Goal: Check status: Check status

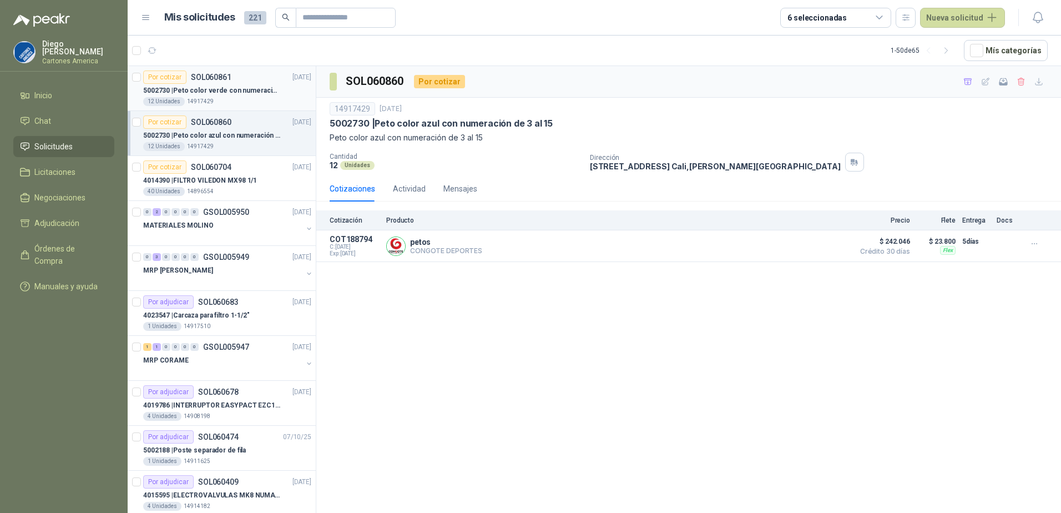
click at [226, 105] on div "12 Unidades 14917429" at bounding box center [227, 101] width 168 height 9
click at [238, 186] on div "4014390 | FILTRO VILEDON MX98 1/1" at bounding box center [227, 180] width 168 height 13
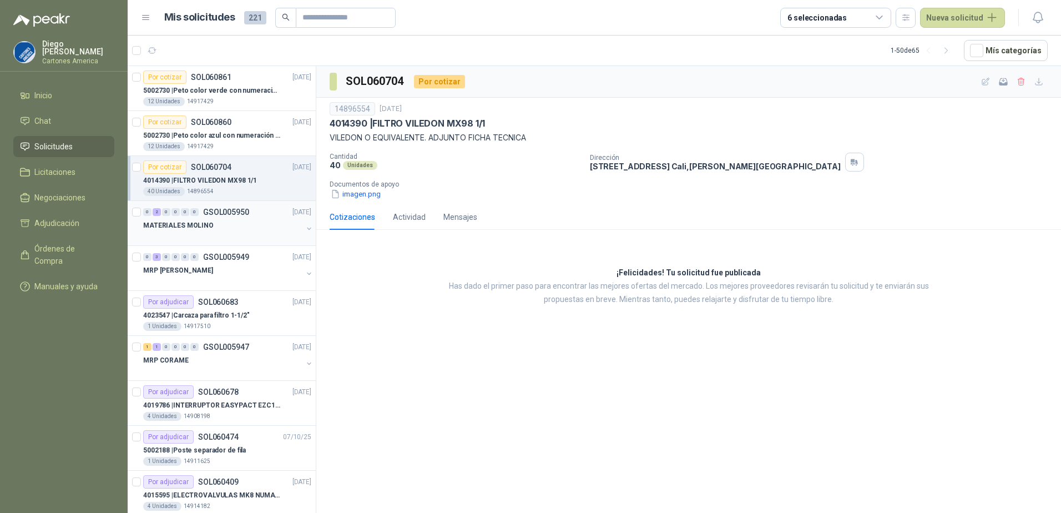
click at [233, 212] on p "GSOL005950" at bounding box center [226, 212] width 46 height 8
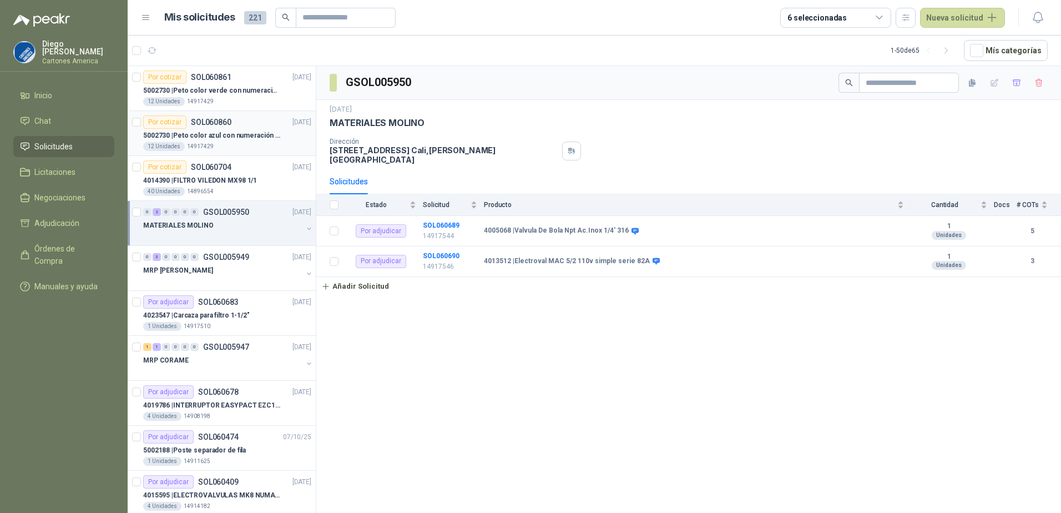
click at [248, 118] on div "Por cotizar SOL060860 15/10/25" at bounding box center [227, 121] width 168 height 13
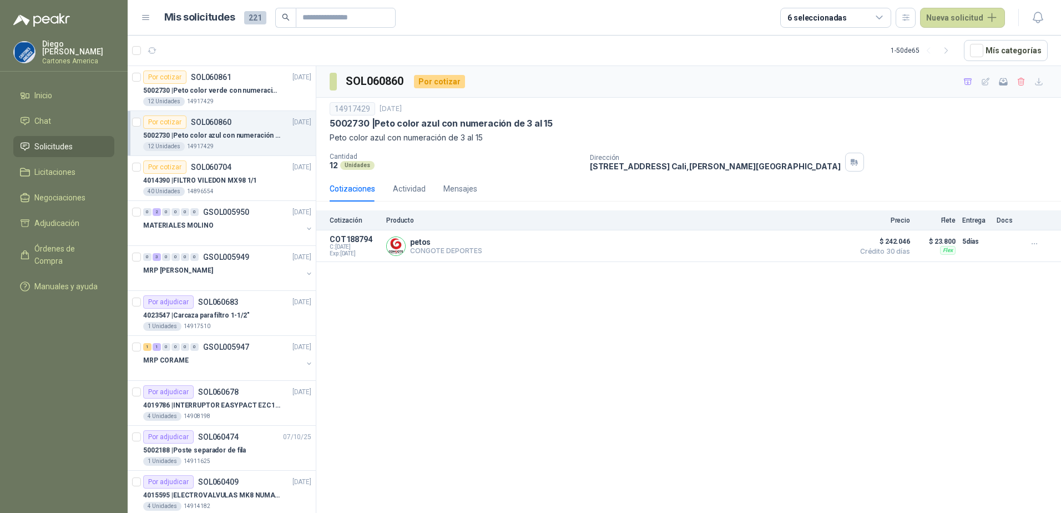
click at [245, 117] on div "Por cotizar SOL060860 15/10/25" at bounding box center [227, 121] width 168 height 13
click at [235, 94] on p "5002730 | Peto color verde con numeración de 3 al 15" at bounding box center [212, 90] width 138 height 11
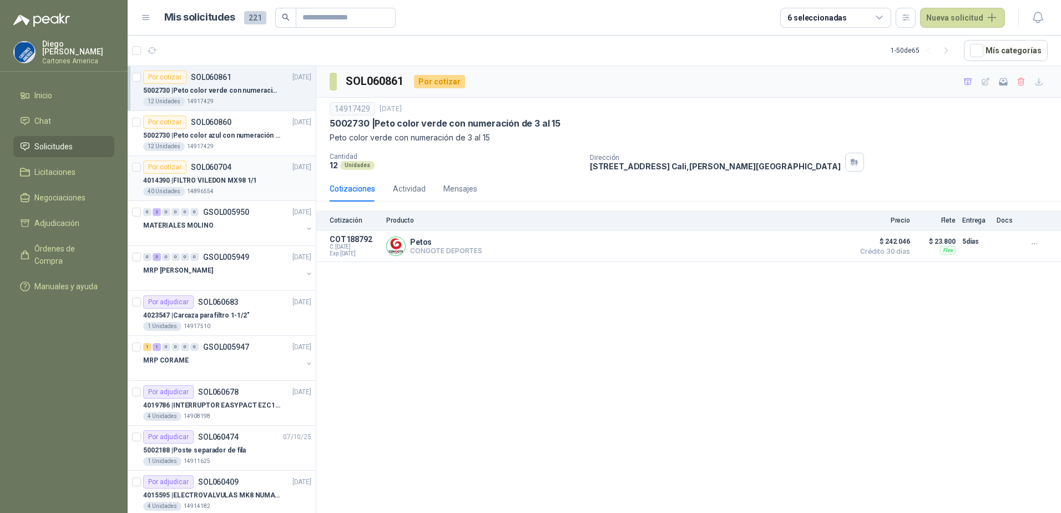
click at [228, 188] on div "40 Unidades 14896554" at bounding box center [227, 191] width 168 height 9
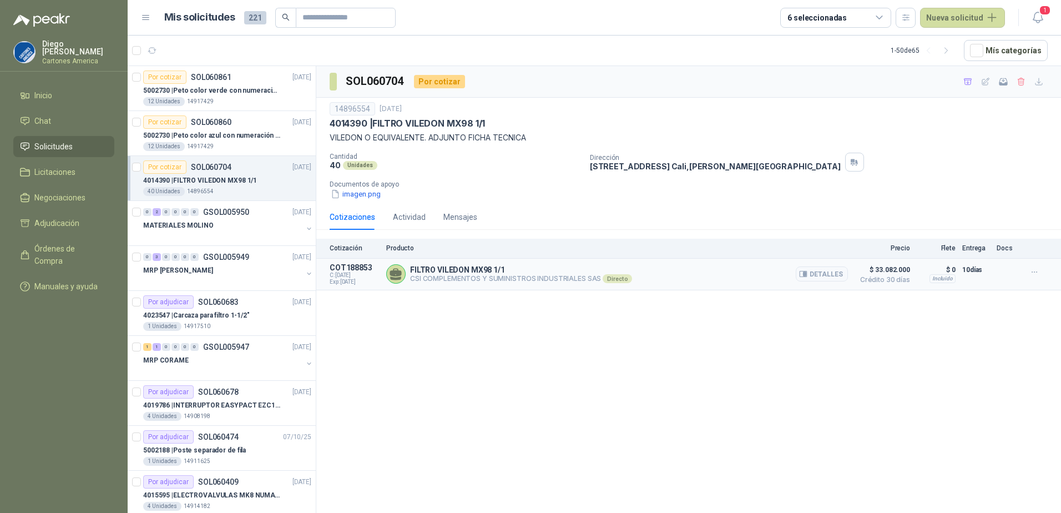
click at [492, 278] on p "CSI COMPLEMENTOS Y SUMINISTROS INDUSTRIALES SAS Directo" at bounding box center [521, 278] width 222 height 9
click at [807, 271] on icon "button" at bounding box center [803, 274] width 8 height 8
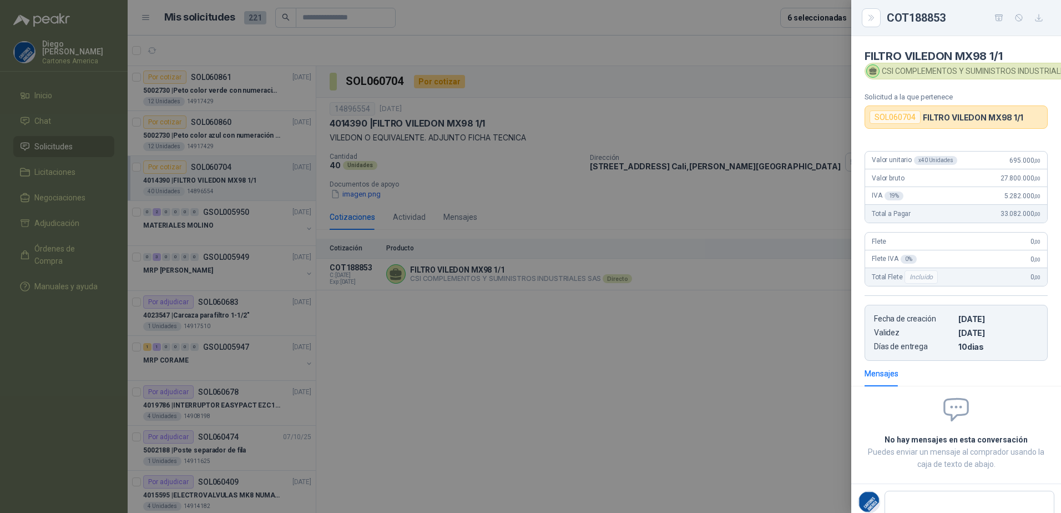
scroll to position [1, 0]
click at [589, 414] on div at bounding box center [530, 256] width 1061 height 513
